Goal: Obtain resource: Obtain resource

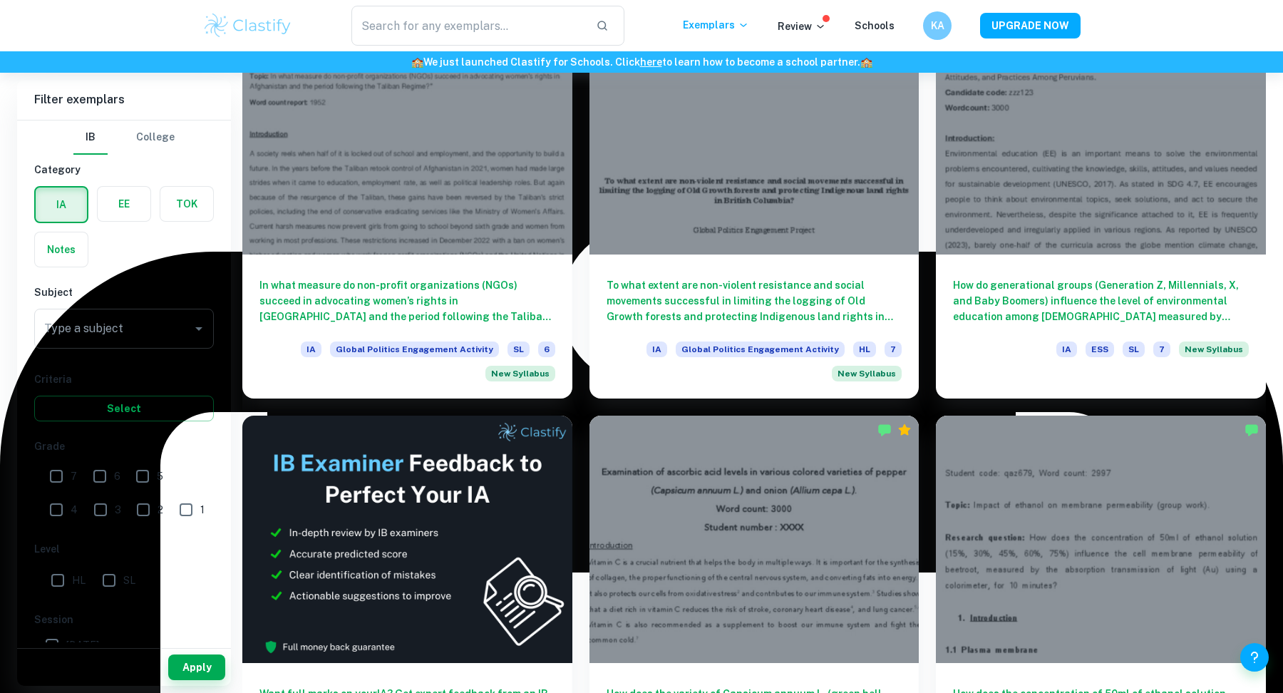
scroll to position [2329, 0]
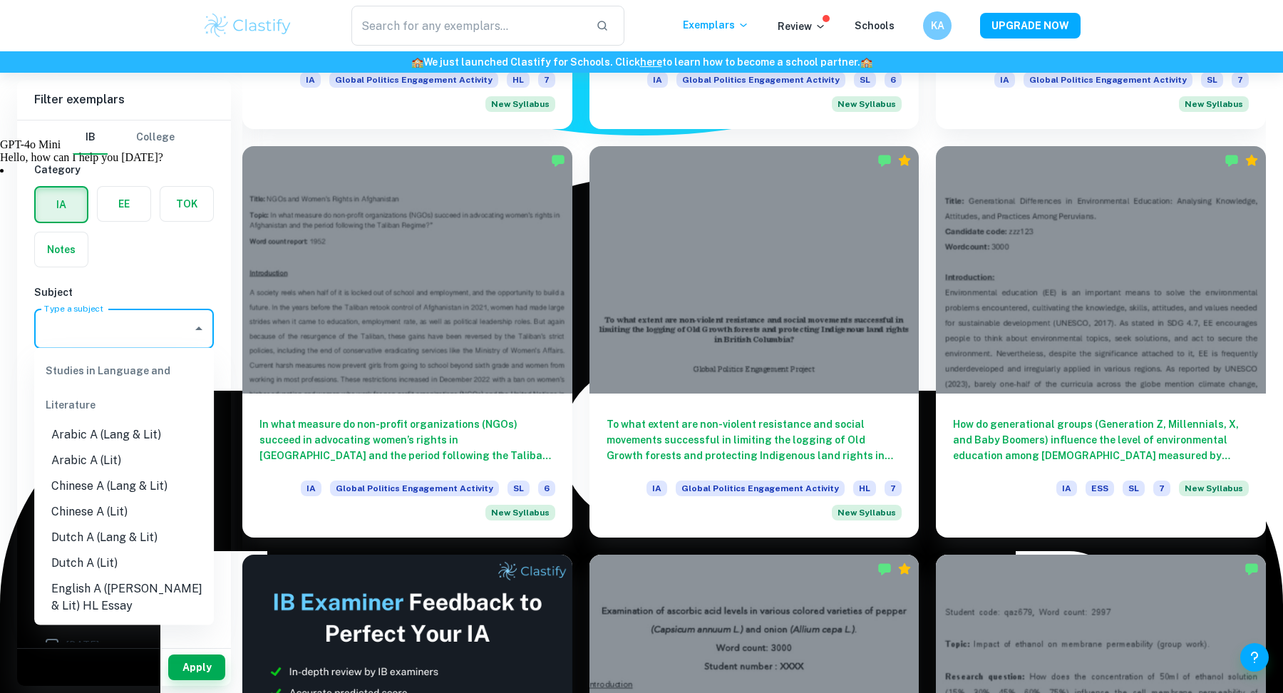
click at [66, 323] on div "Type a subject Type a subject" at bounding box center [124, 329] width 180 height 40
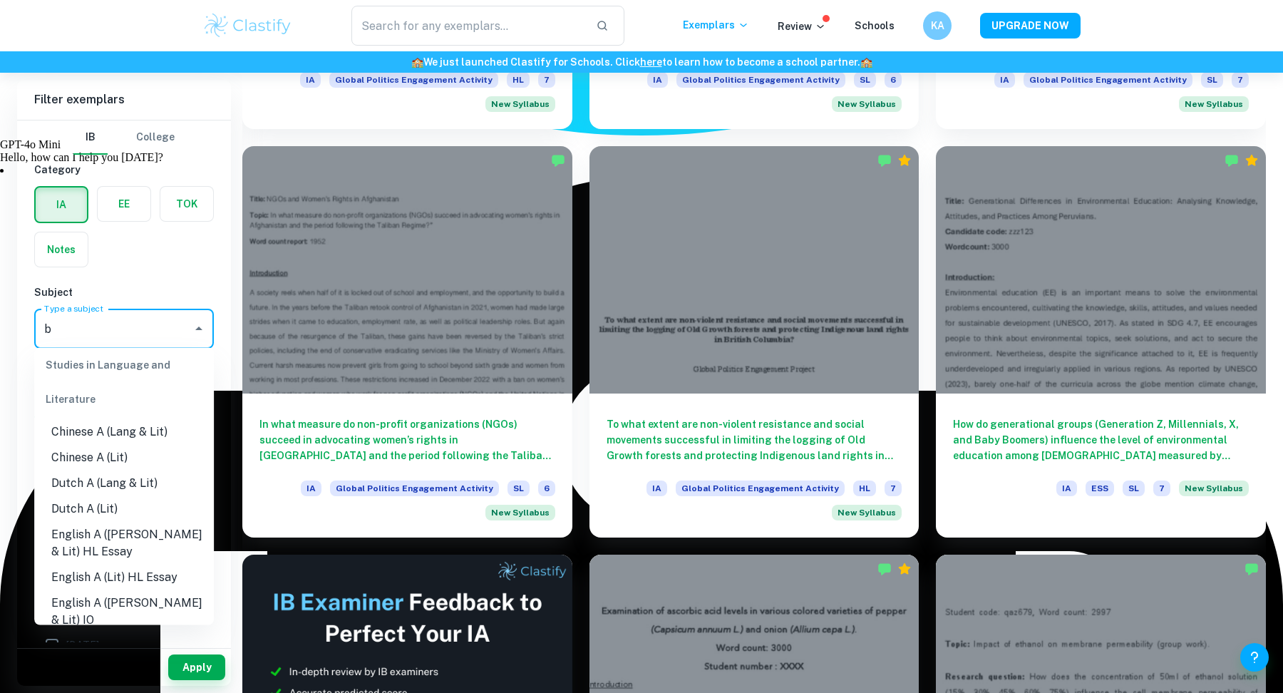
scroll to position [0, 0]
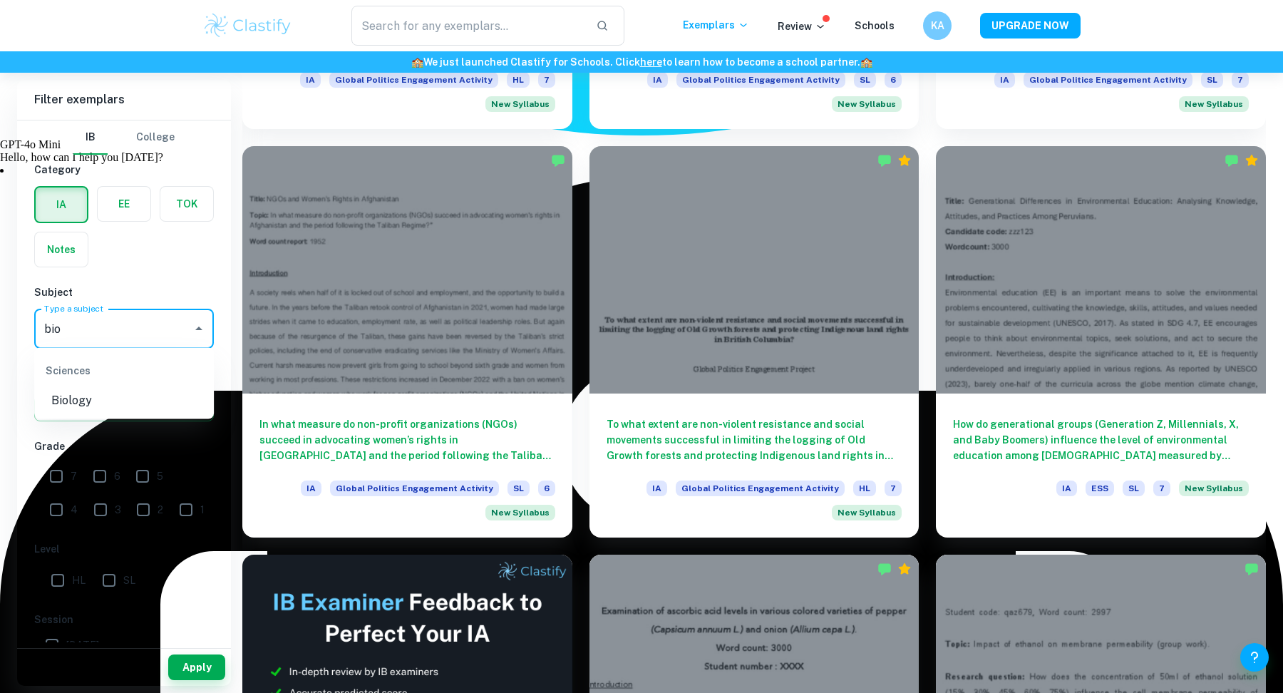
click at [73, 392] on li "Biology" at bounding box center [124, 401] width 180 height 26
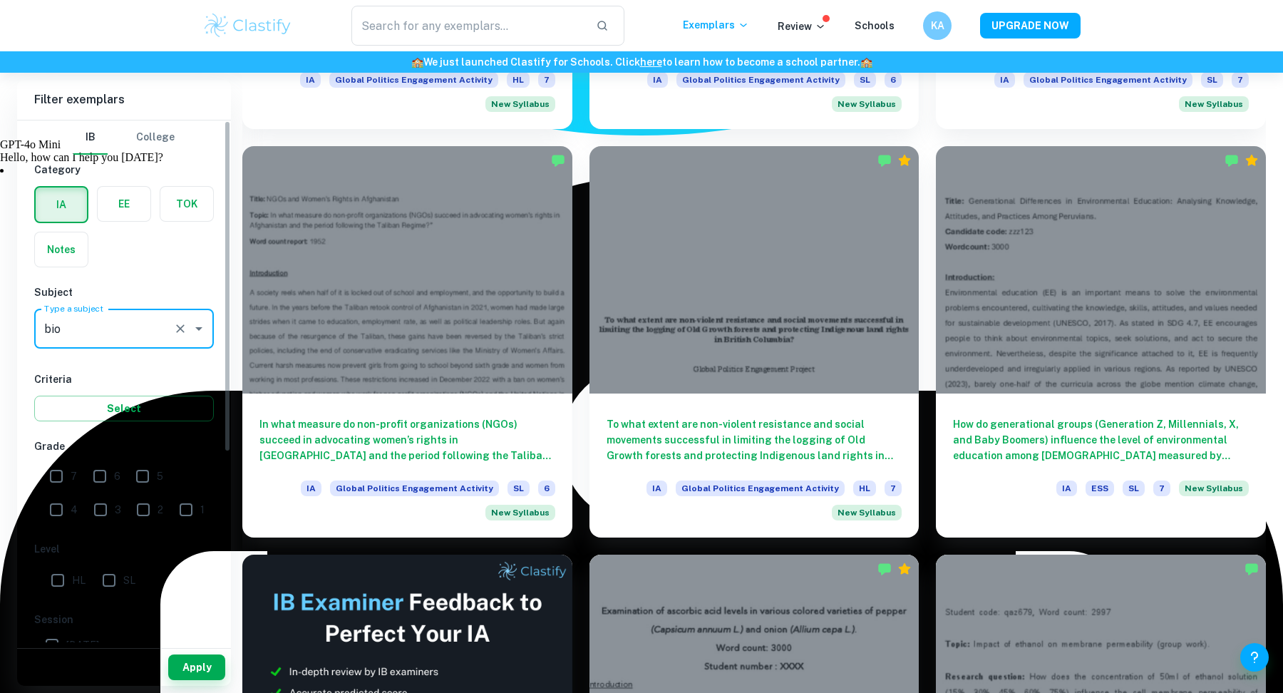
type input "Biology"
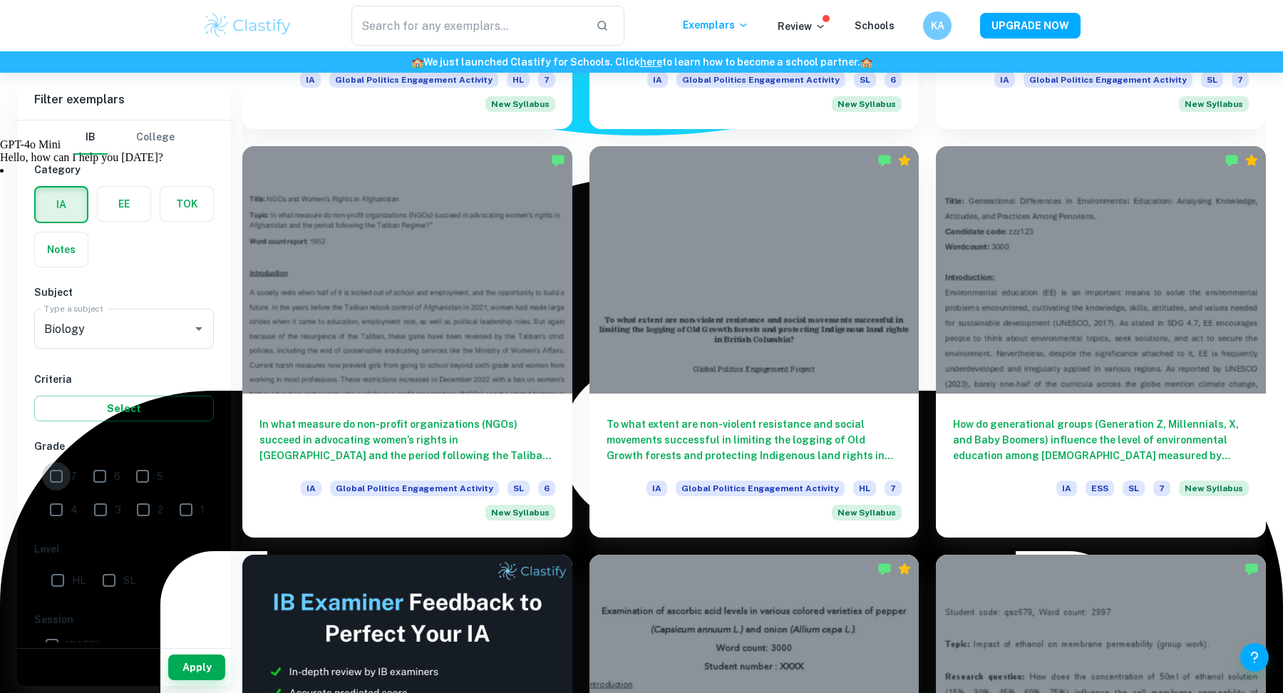
click at [56, 475] on input "7" at bounding box center [56, 476] width 29 height 29
checkbox input "true"
click at [116, 411] on button "Select" at bounding box center [124, 409] width 180 height 26
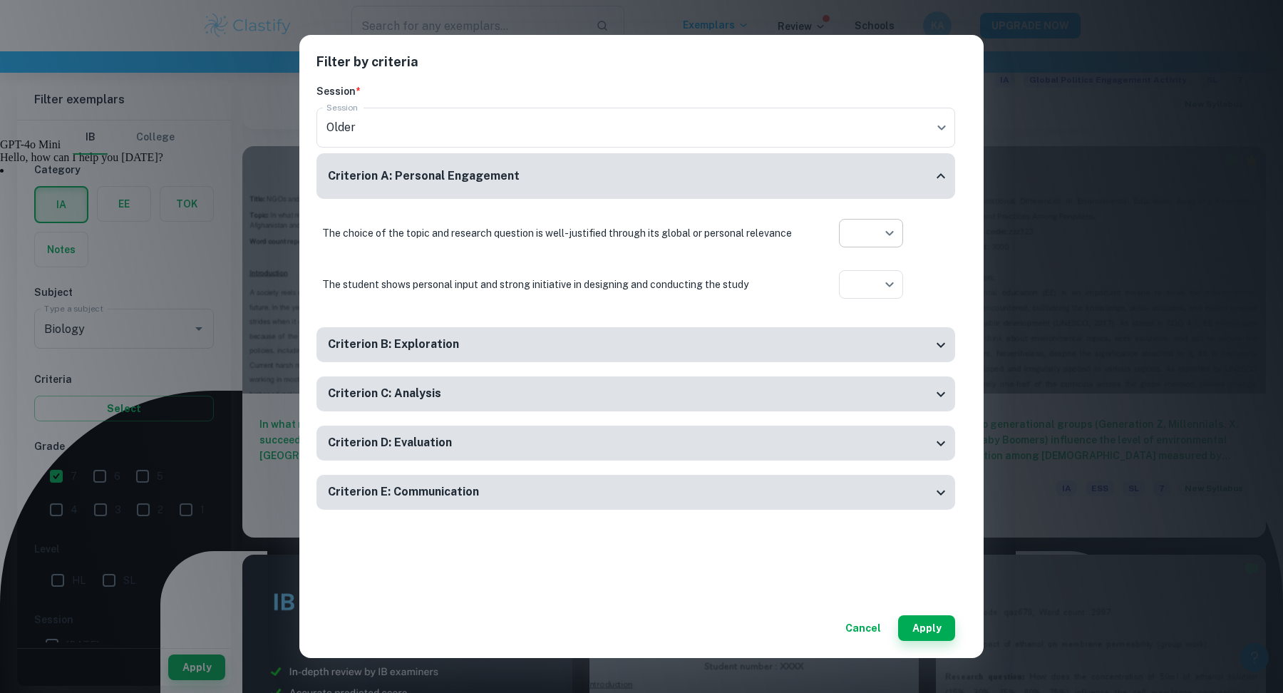
click at [888, 292] on li at bounding box center [871, 287] width 64 height 23
type input "yes"
click at [878, 329] on li at bounding box center [871, 318] width 64 height 23
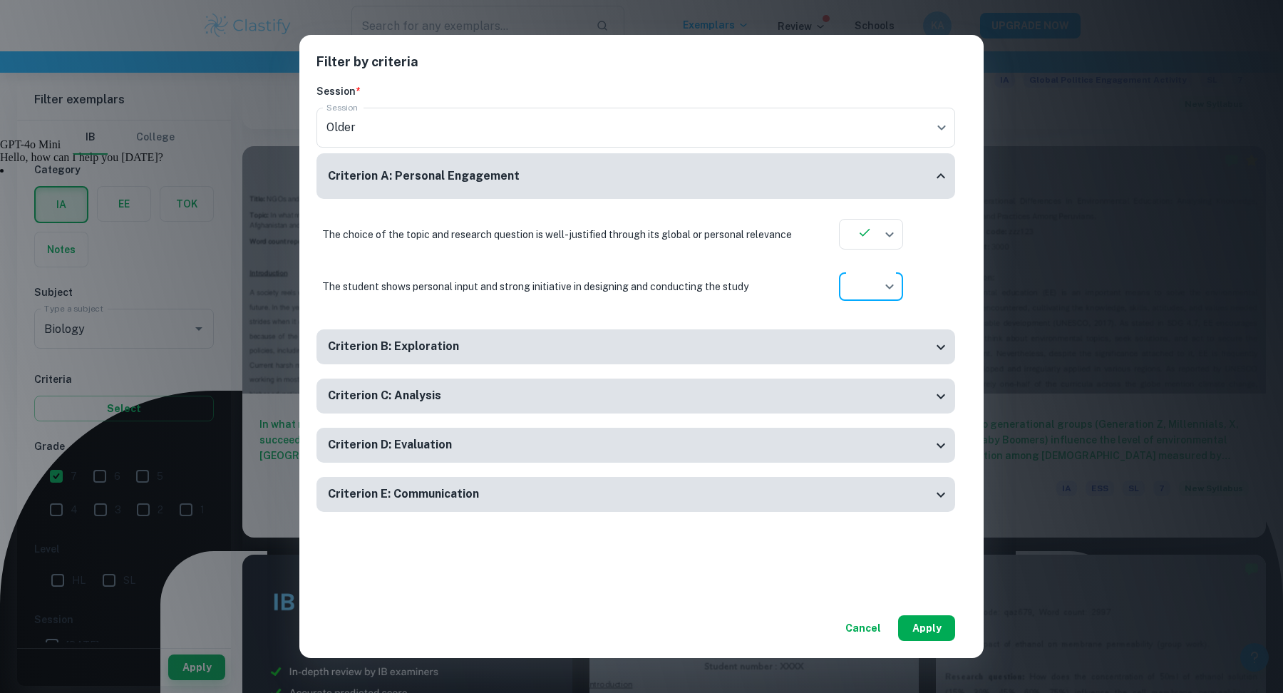
click at [937, 633] on button "Apply" at bounding box center [926, 628] width 57 height 26
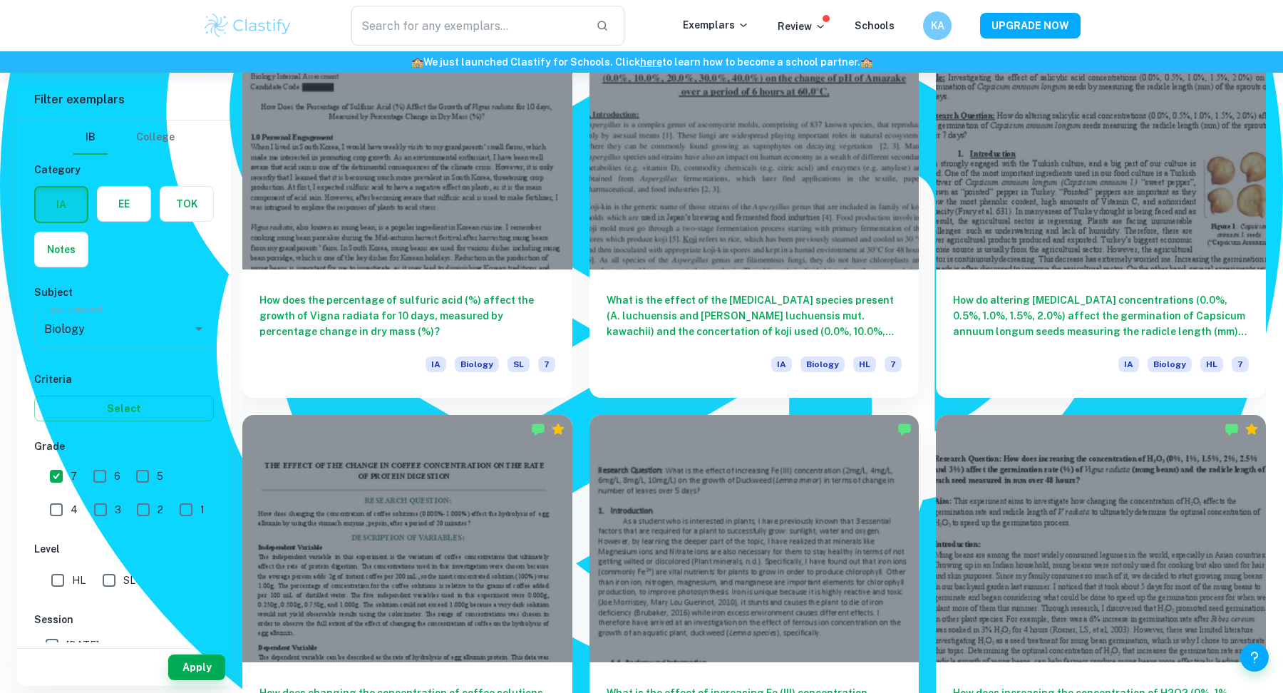
scroll to position [1639, 0]
